Goal: Task Accomplishment & Management: Manage account settings

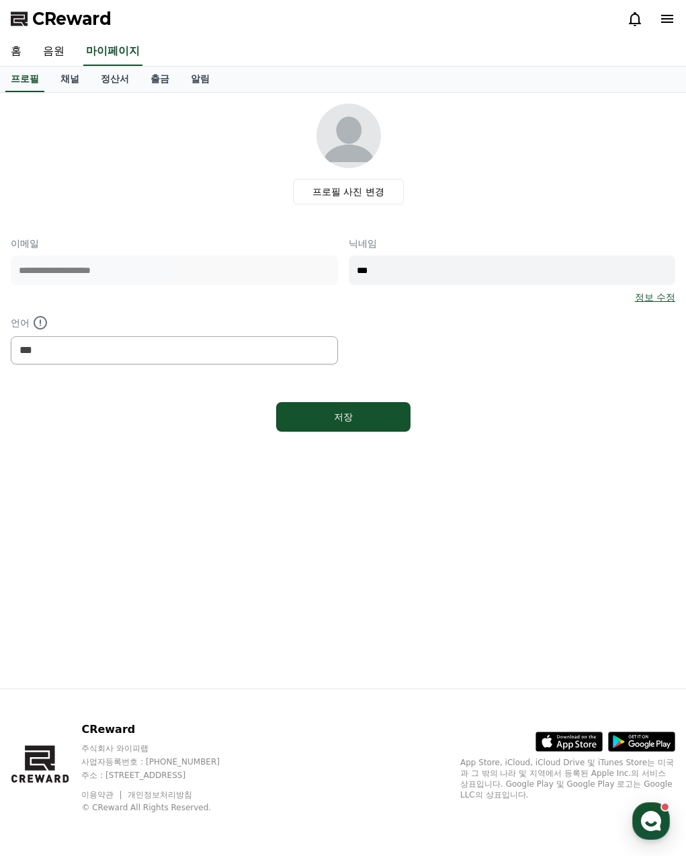
select select "**********"
click at [61, 52] on link "음원" at bounding box center [53, 52] width 43 height 28
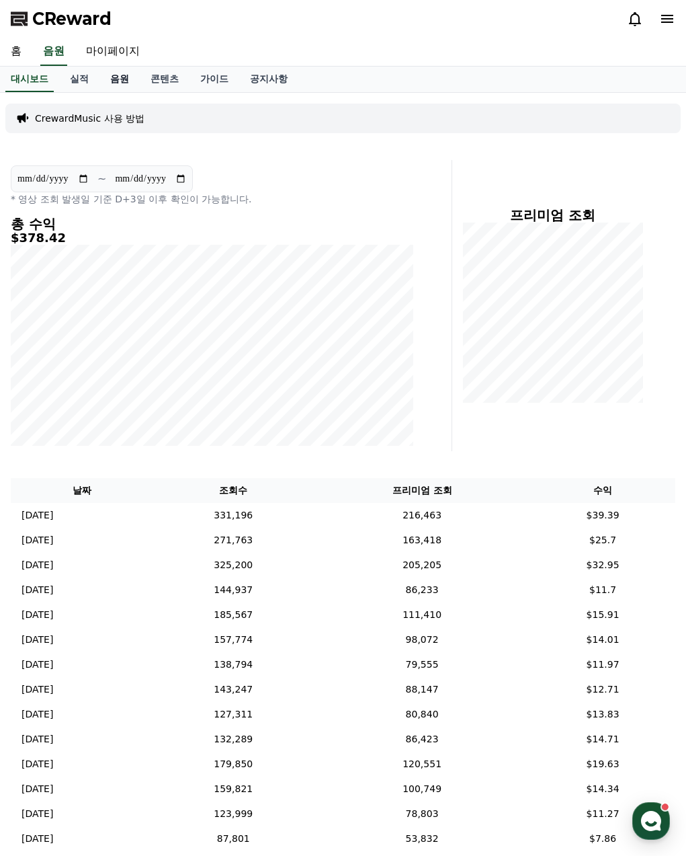
click at [110, 78] on link "음원" at bounding box center [120, 80] width 40 height 26
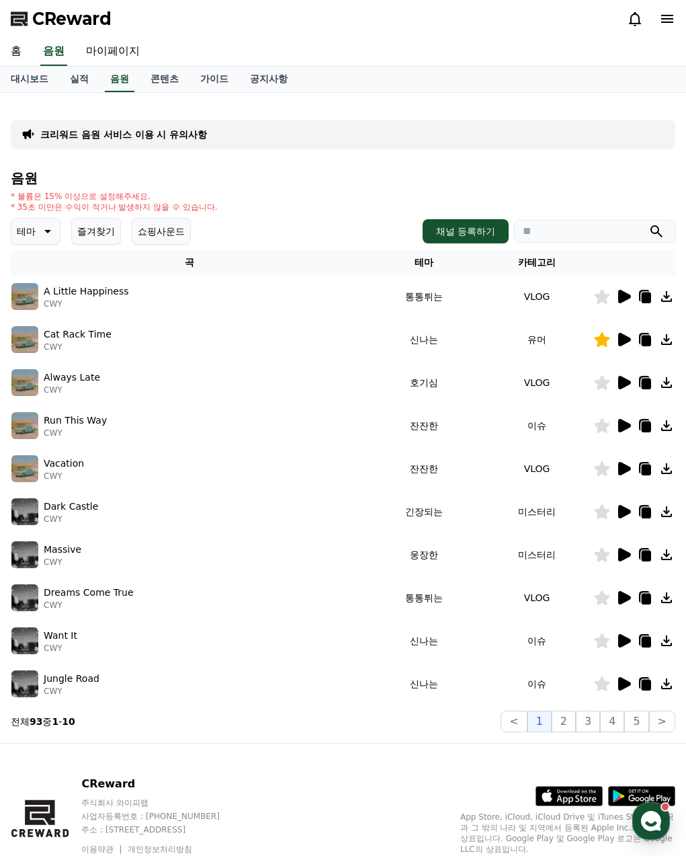
click at [81, 223] on button "즐겨찾기" at bounding box center [96, 231] width 50 height 27
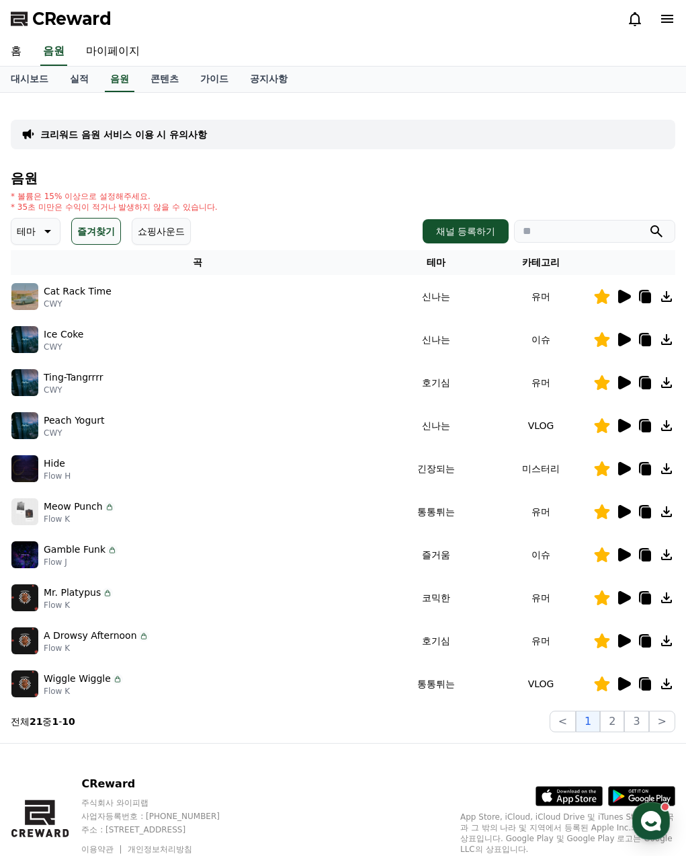
click at [627, 387] on icon at bounding box center [624, 382] width 16 height 16
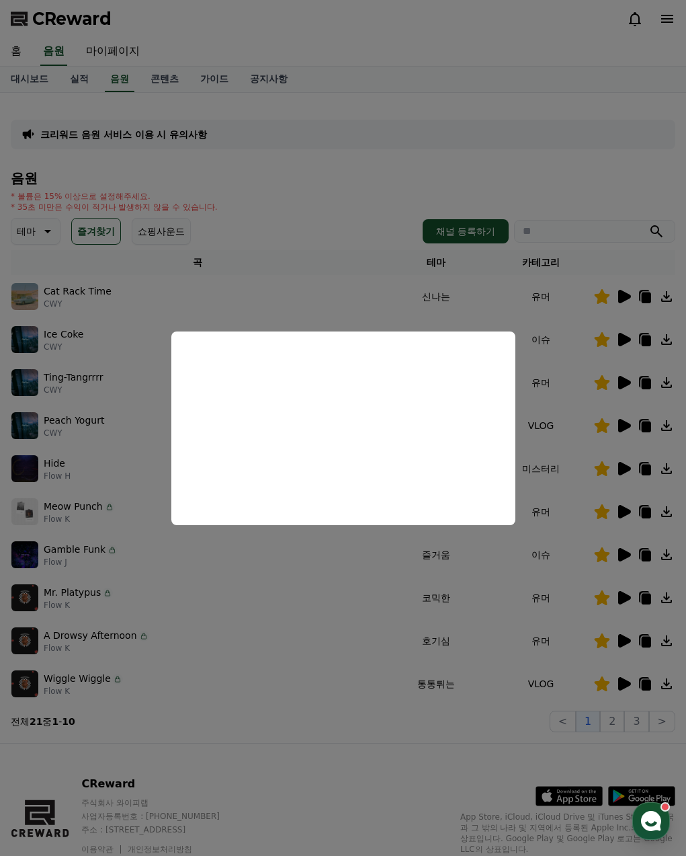
click at [393, 751] on button "close modal" at bounding box center [343, 428] width 686 height 856
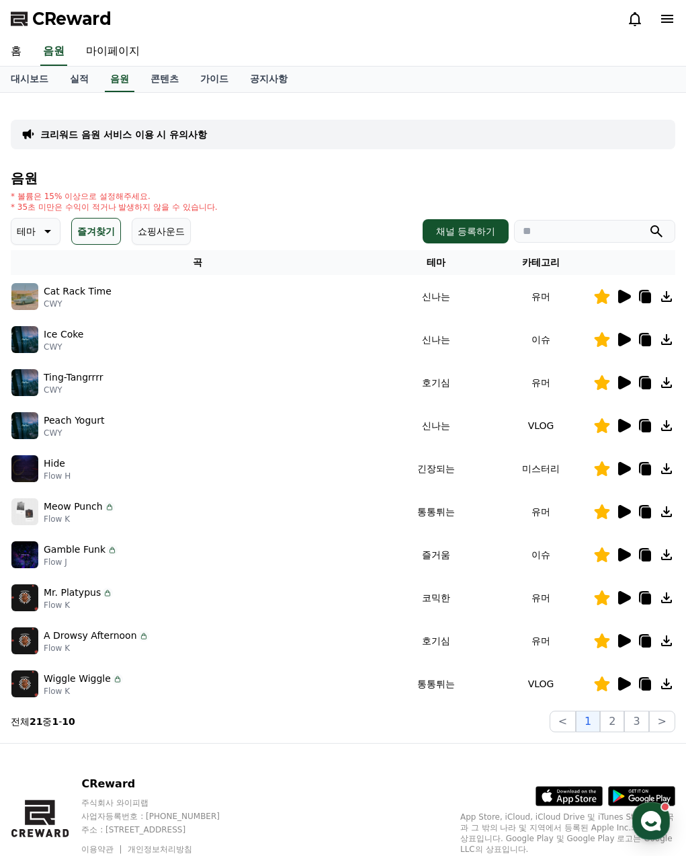
click at [623, 380] on icon at bounding box center [625, 382] width 13 height 13
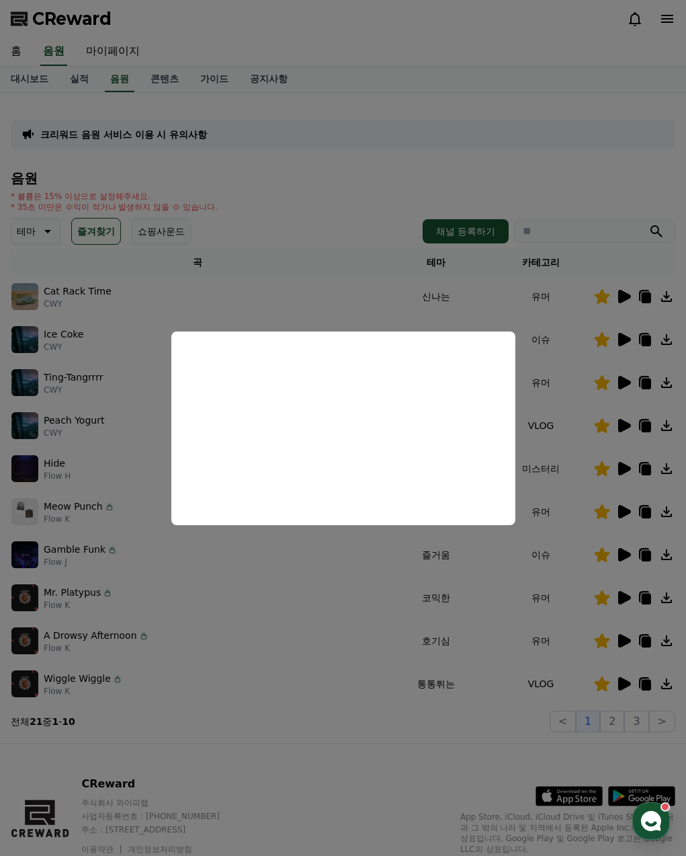
click at [586, 701] on button "close modal" at bounding box center [343, 428] width 686 height 856
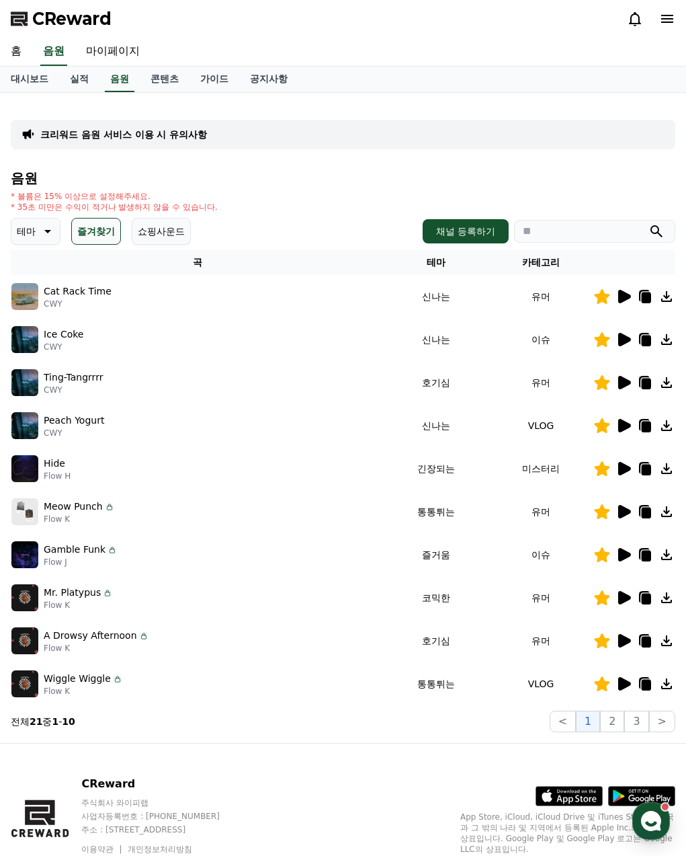
click at [625, 512] on icon at bounding box center [625, 511] width 13 height 13
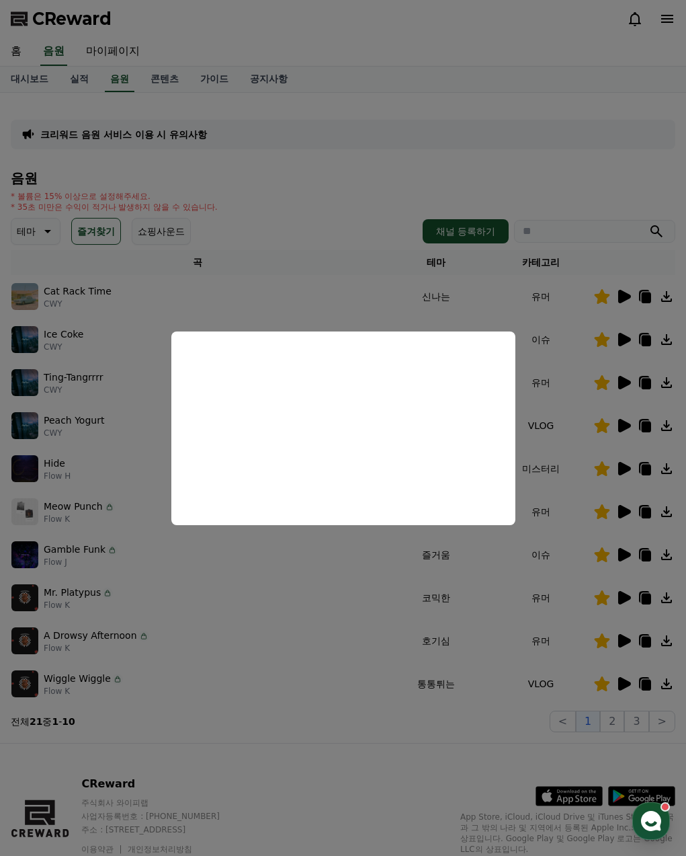
click at [621, 721] on button "close modal" at bounding box center [343, 428] width 686 height 856
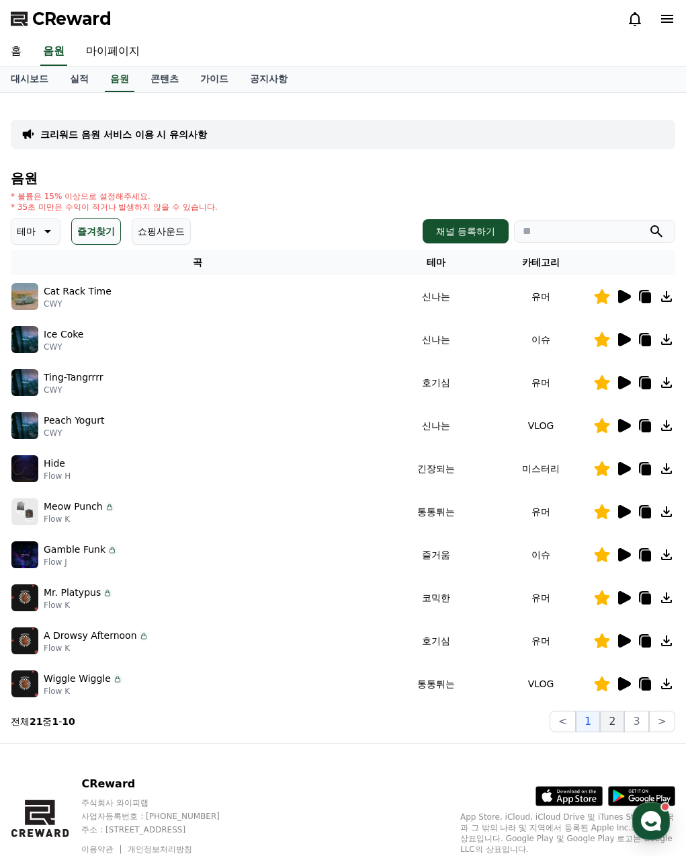
click at [625, 723] on button "2" at bounding box center [612, 722] width 24 height 22
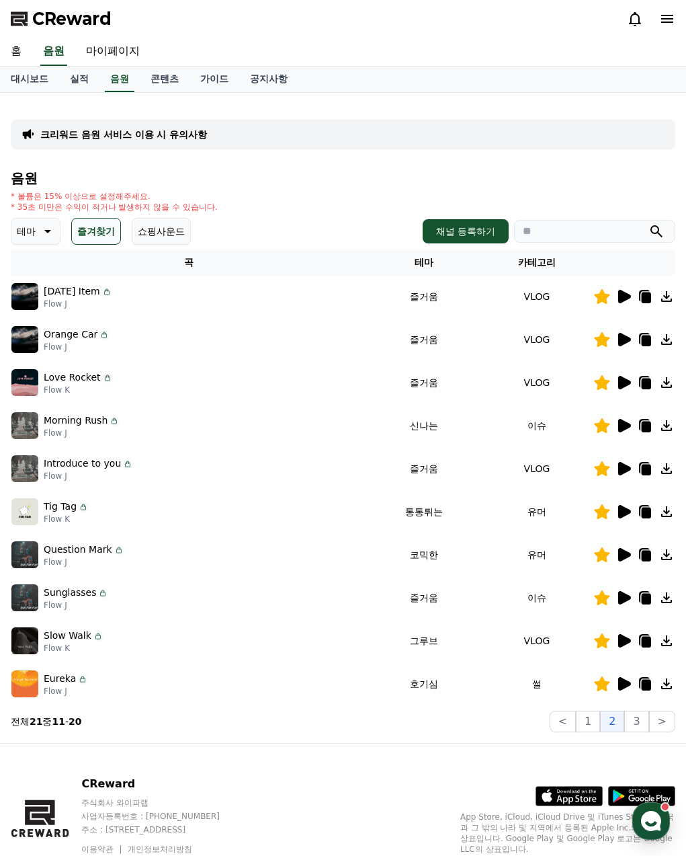
click at [624, 384] on icon at bounding box center [625, 382] width 13 height 13
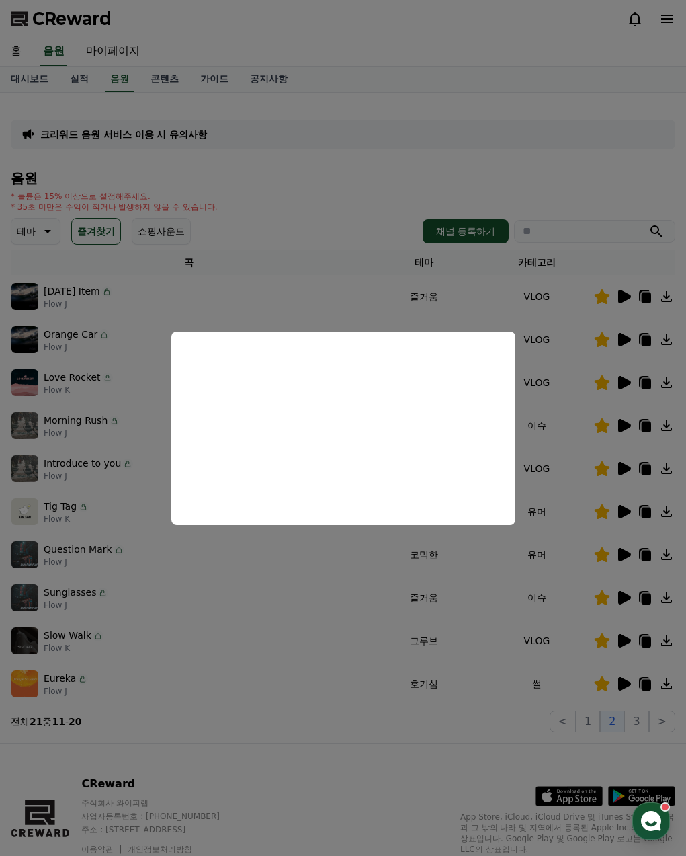
click at [354, 701] on button "close modal" at bounding box center [343, 428] width 686 height 856
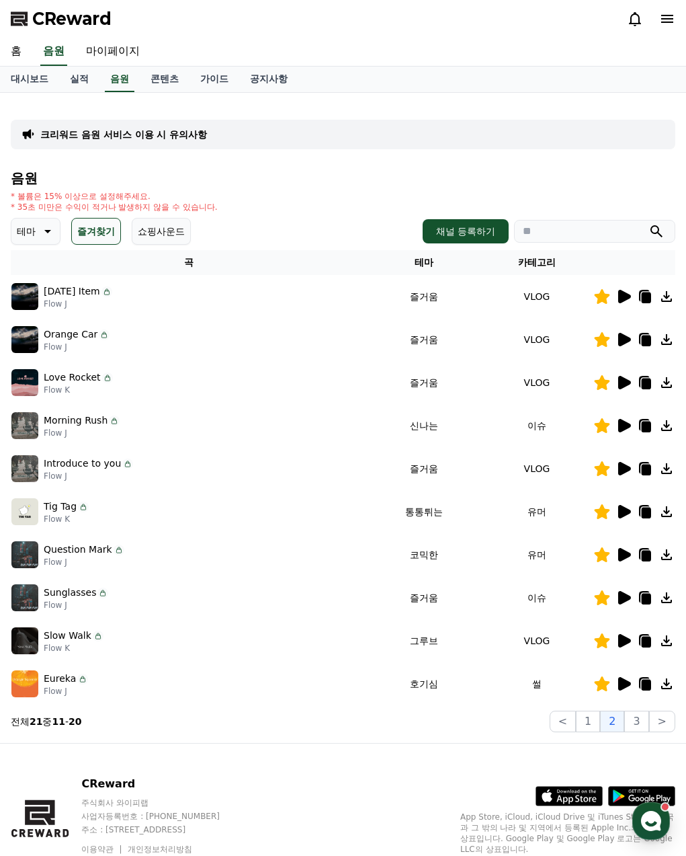
click at [622, 637] on icon at bounding box center [625, 640] width 13 height 13
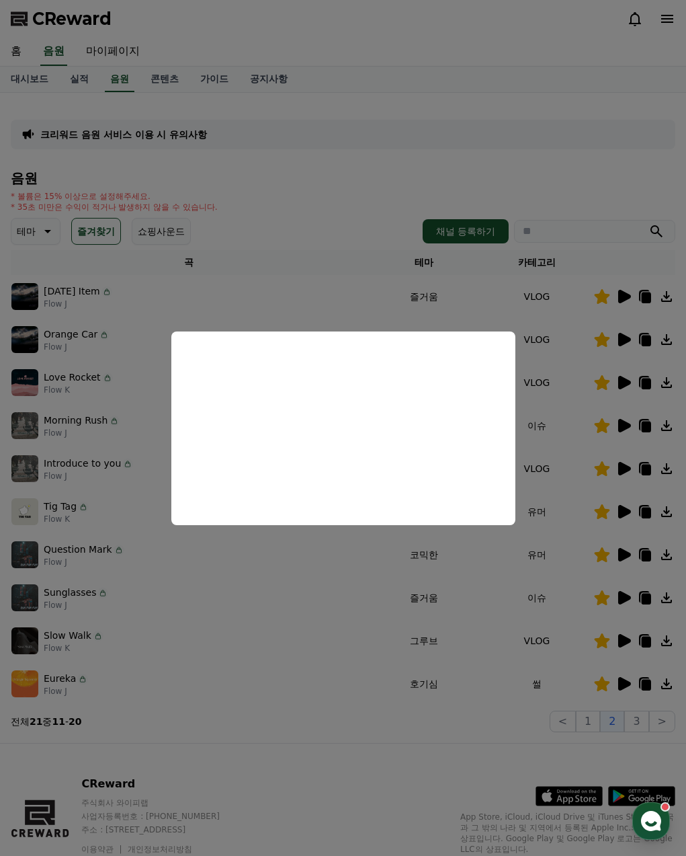
drag, startPoint x: 150, startPoint y: 582, endPoint x: 169, endPoint y: 566, distance: 24.4
click at [151, 582] on button "close modal" at bounding box center [343, 428] width 686 height 856
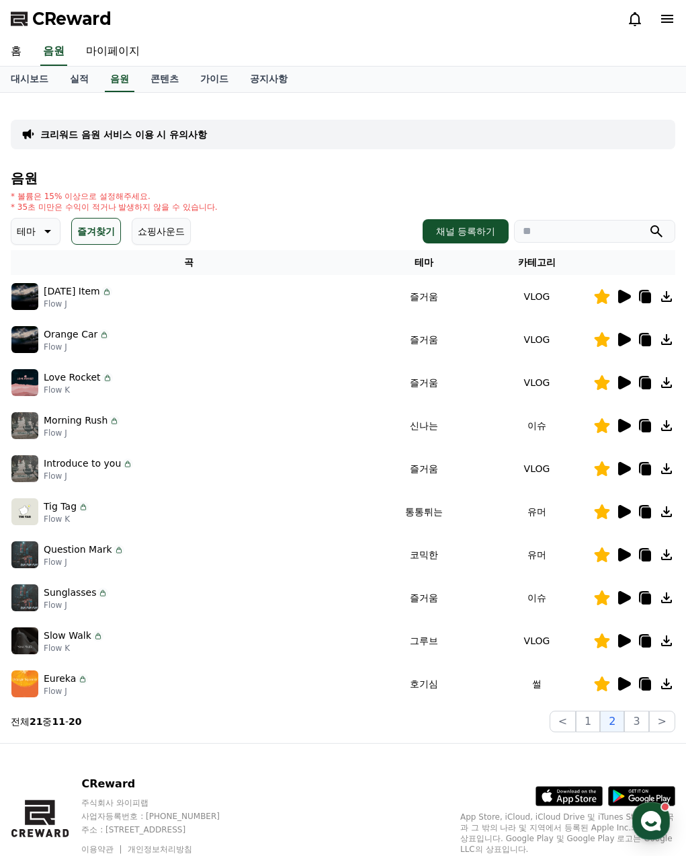
click at [617, 513] on icon at bounding box center [624, 512] width 16 height 16
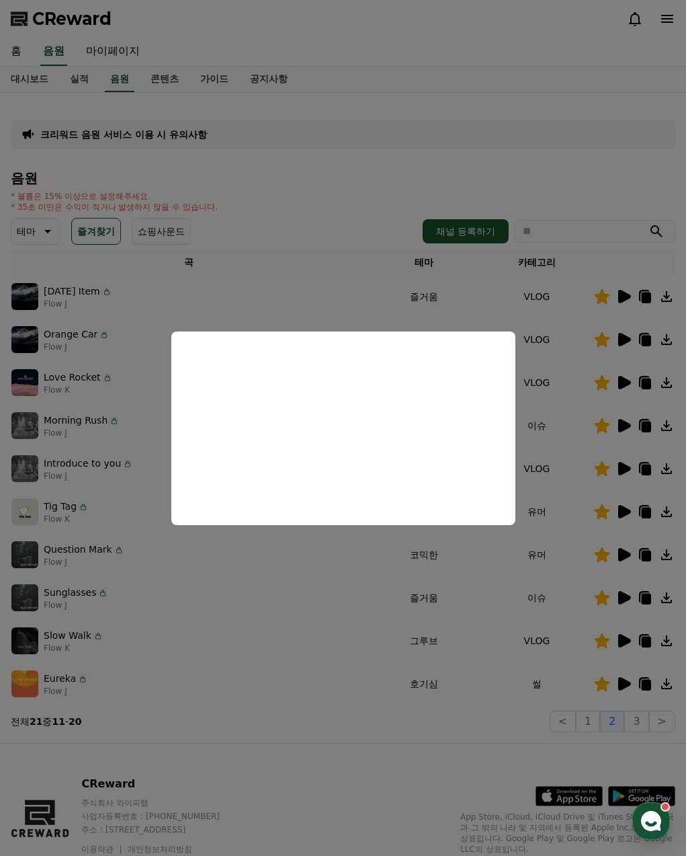
click at [316, 719] on button "close modal" at bounding box center [343, 428] width 686 height 856
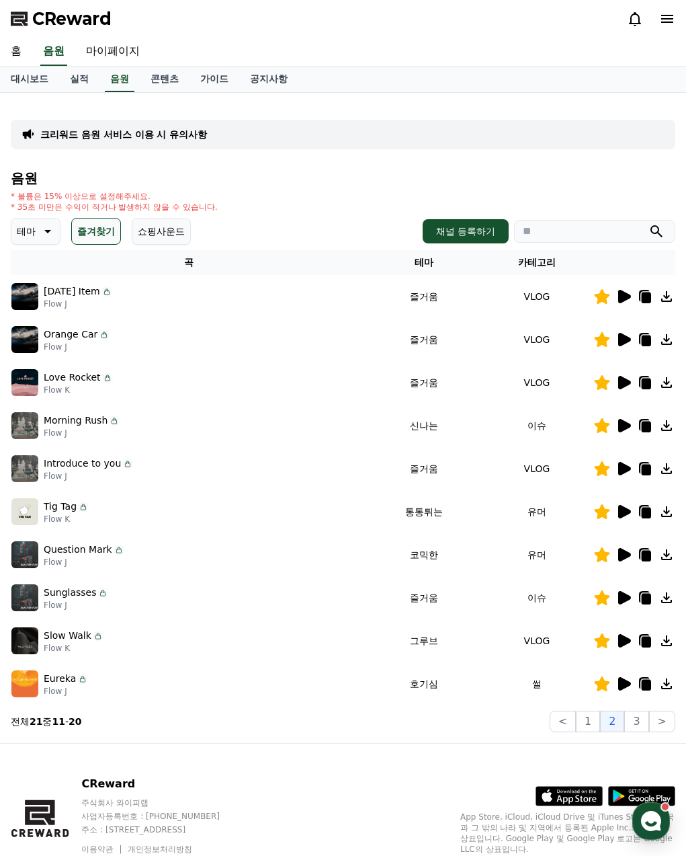
click at [627, 684] on icon at bounding box center [625, 683] width 13 height 13
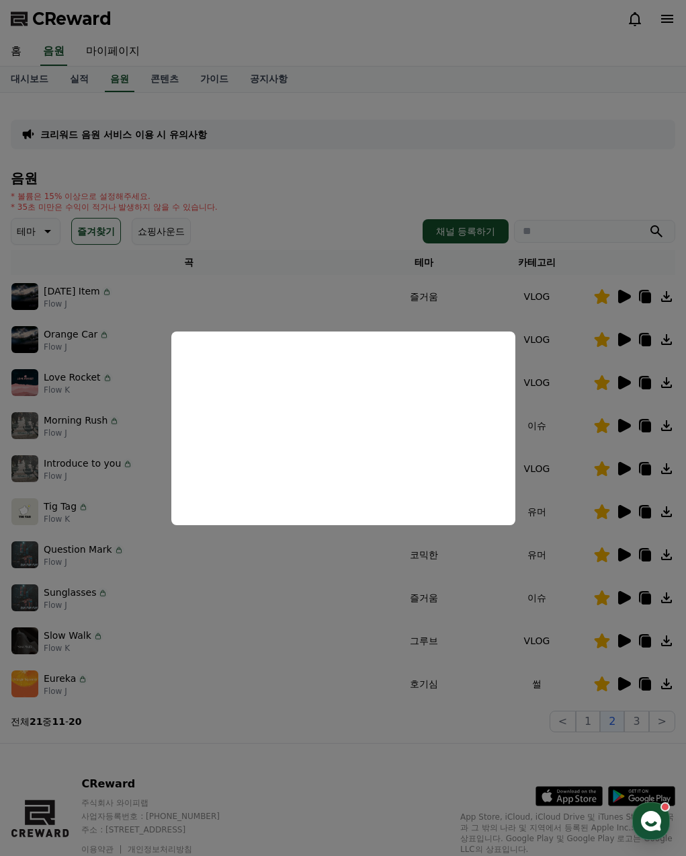
click at [643, 686] on button "close modal" at bounding box center [343, 428] width 686 height 856
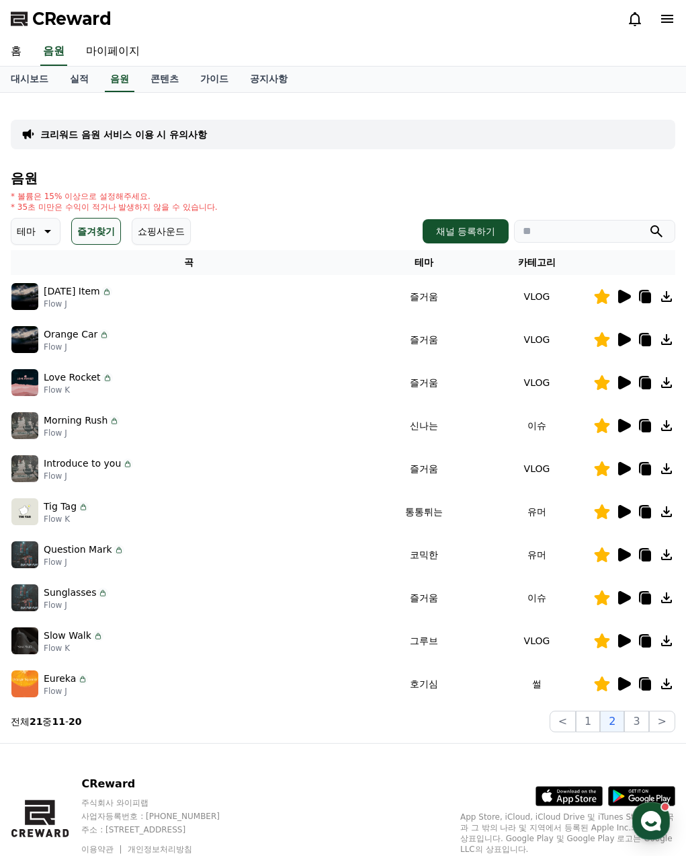
click at [644, 684] on icon at bounding box center [646, 685] width 9 height 11
